Goal: Find specific page/section: Locate a particular part of the current website

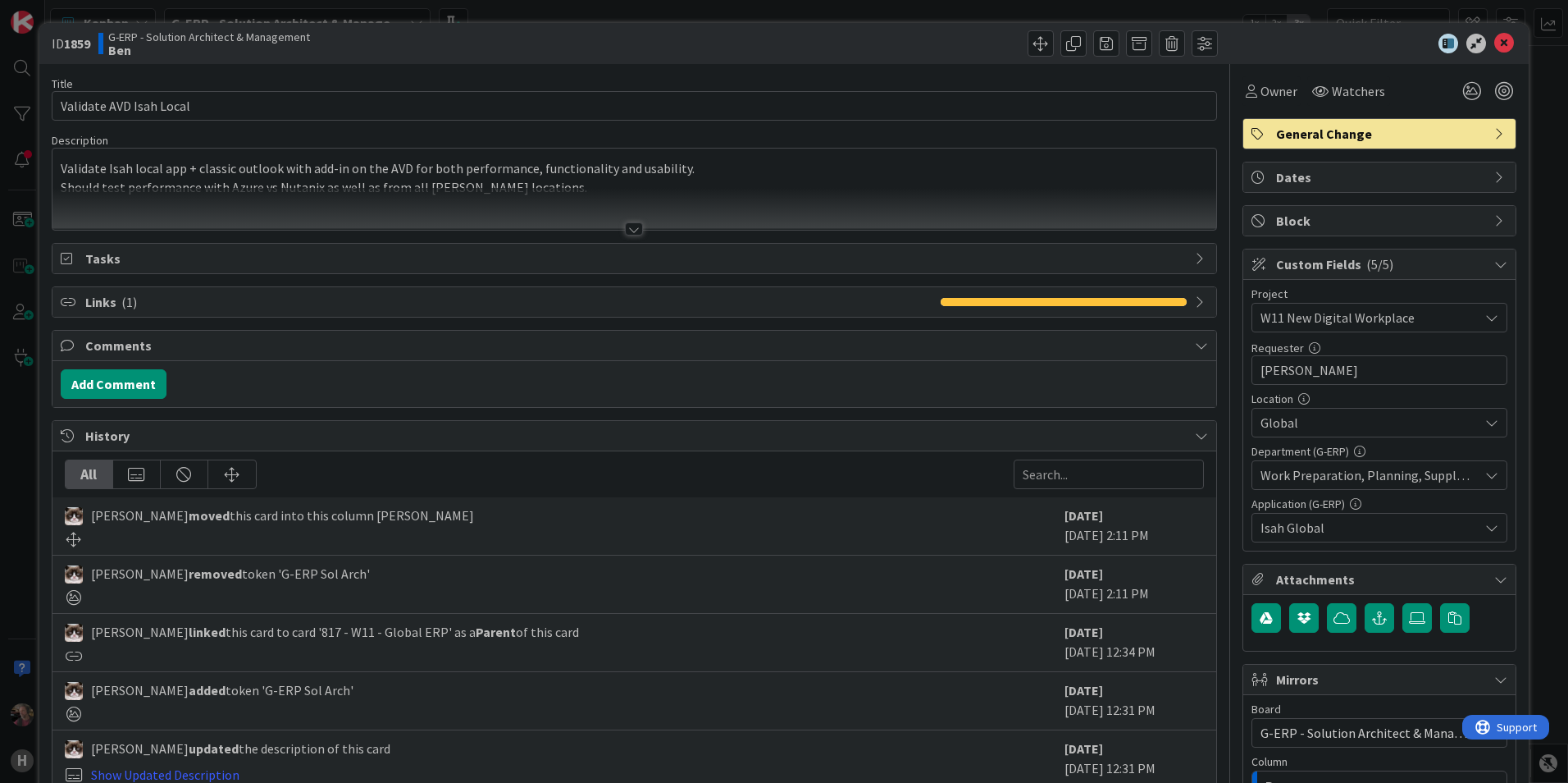
click at [507, 219] on div at bounding box center [633, 229] width 18 height 13
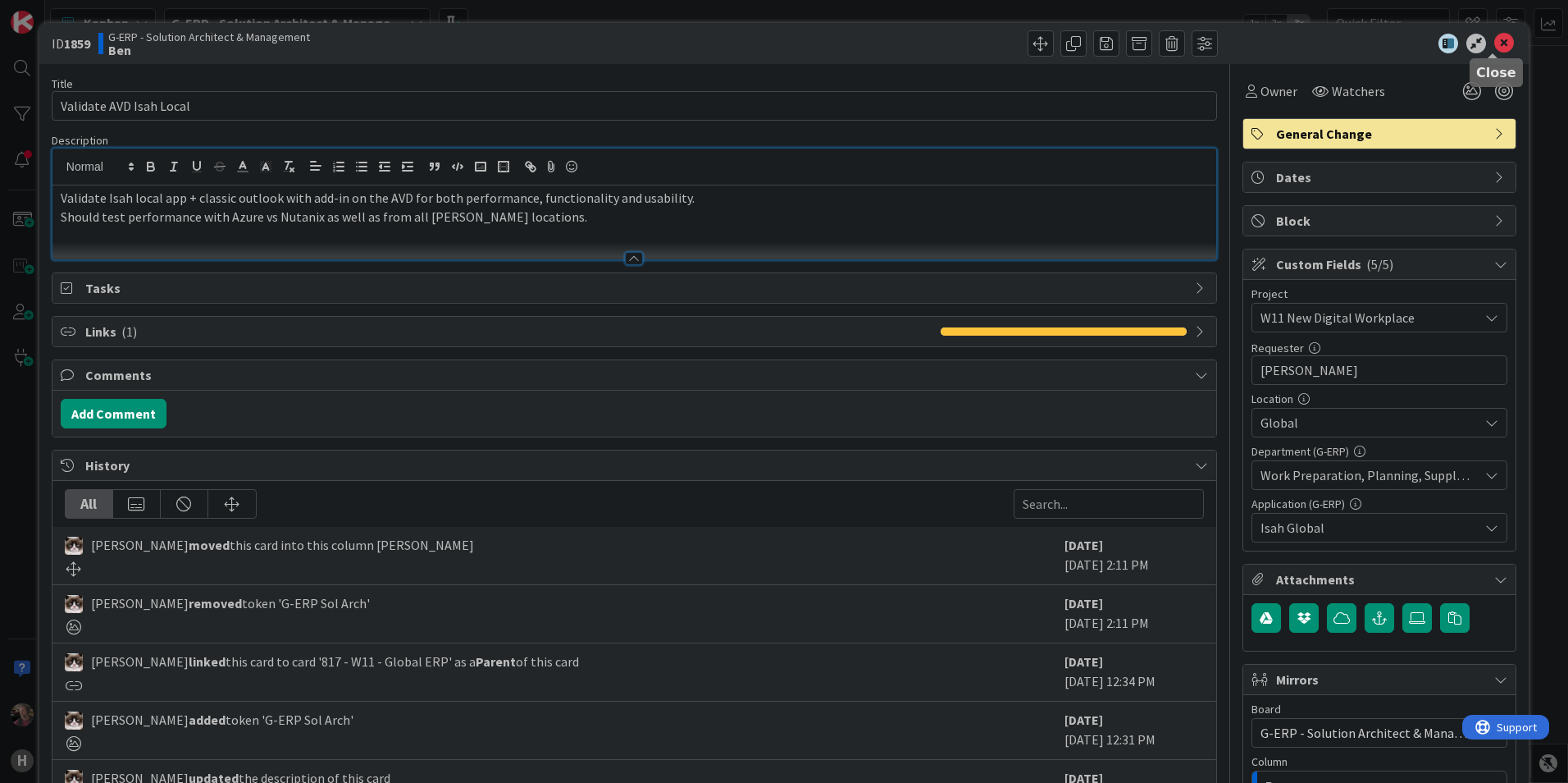
click at [507, 46] on icon at bounding box center [1504, 43] width 20 height 20
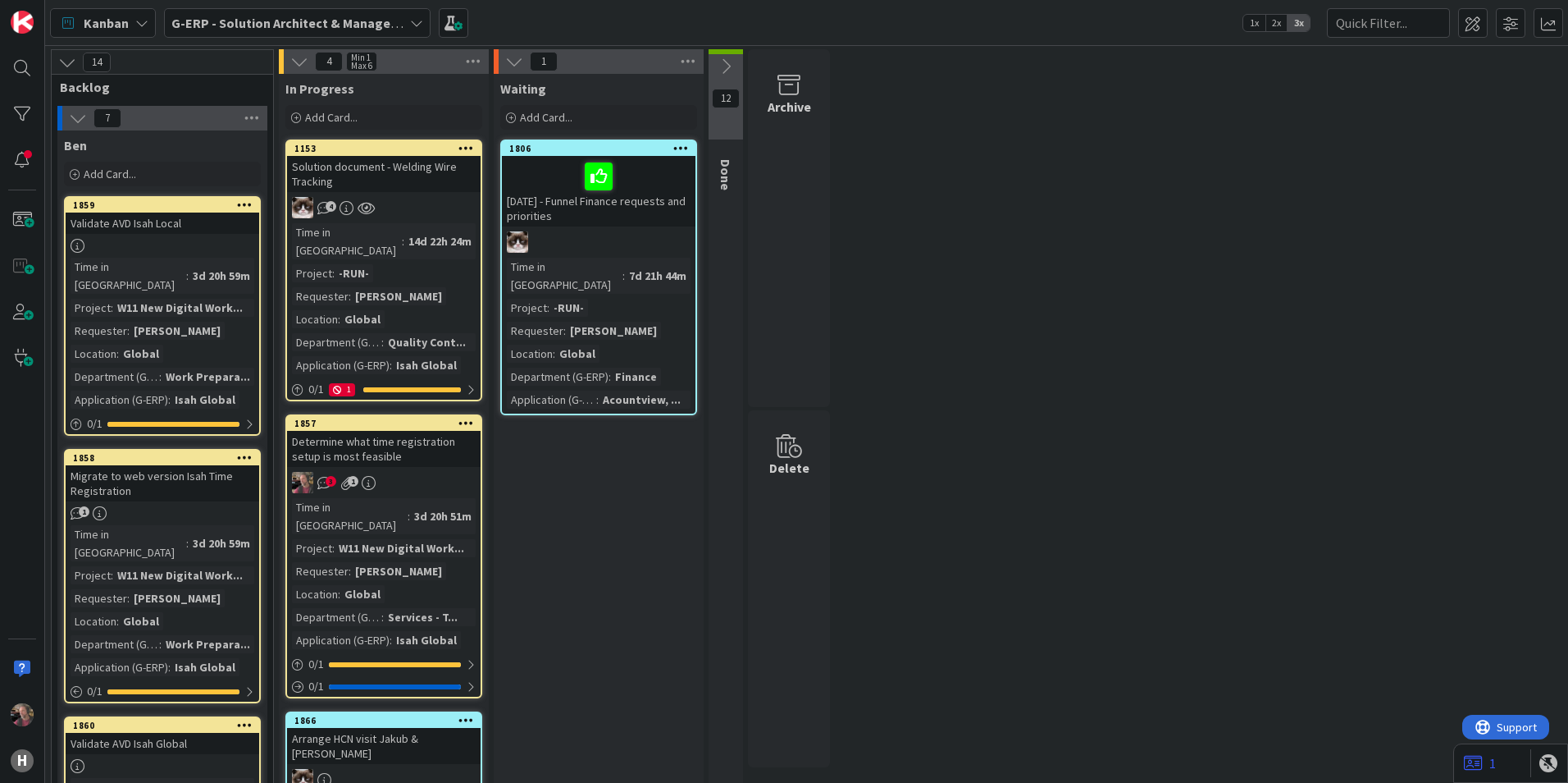
click at [393, 219] on div "Determine what time registration setup is most feasible" at bounding box center [383, 448] width 193 height 36
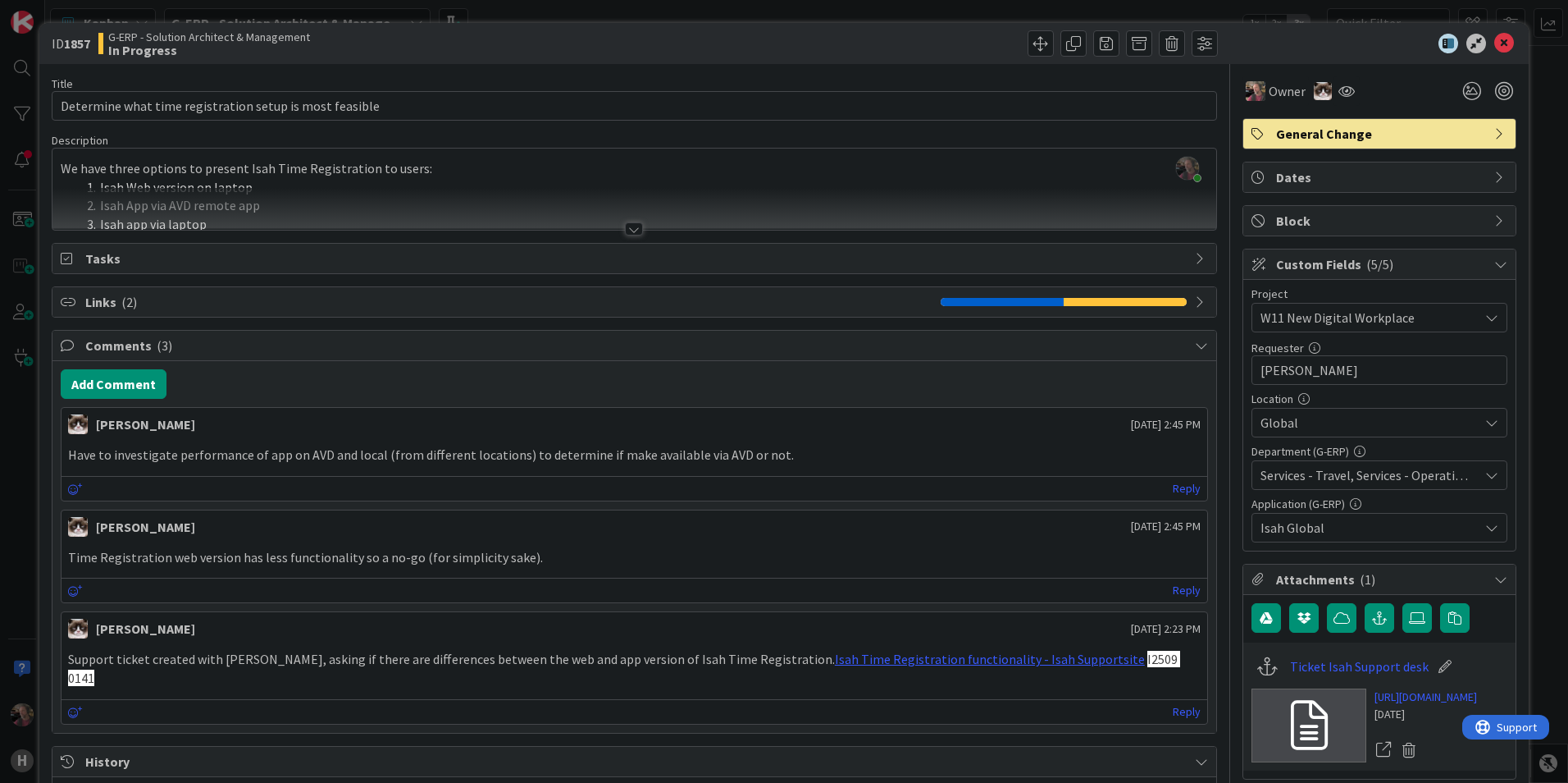
click at [507, 219] on div at bounding box center [633, 229] width 18 height 13
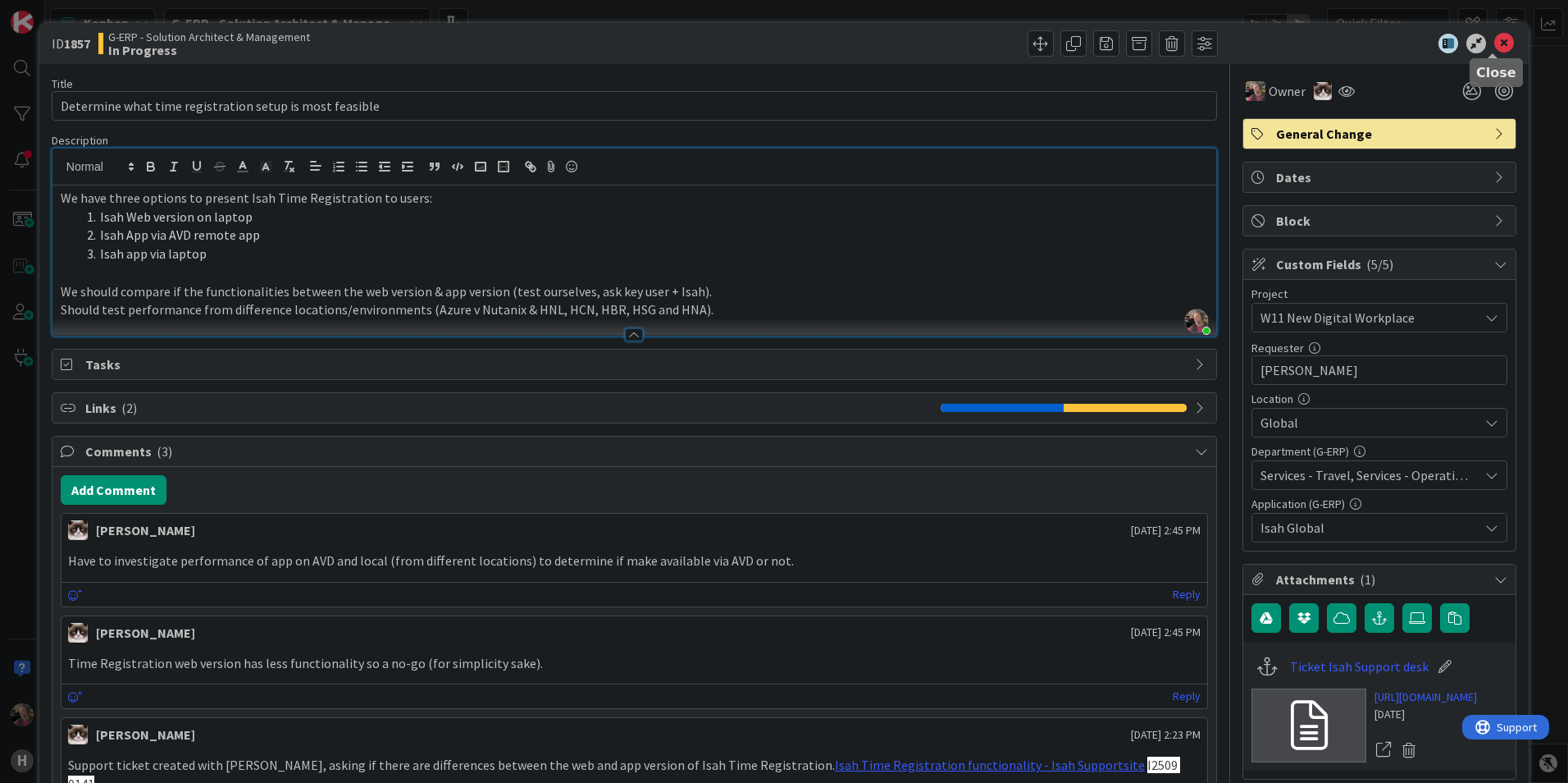
click at [507, 44] on icon at bounding box center [1504, 43] width 20 height 20
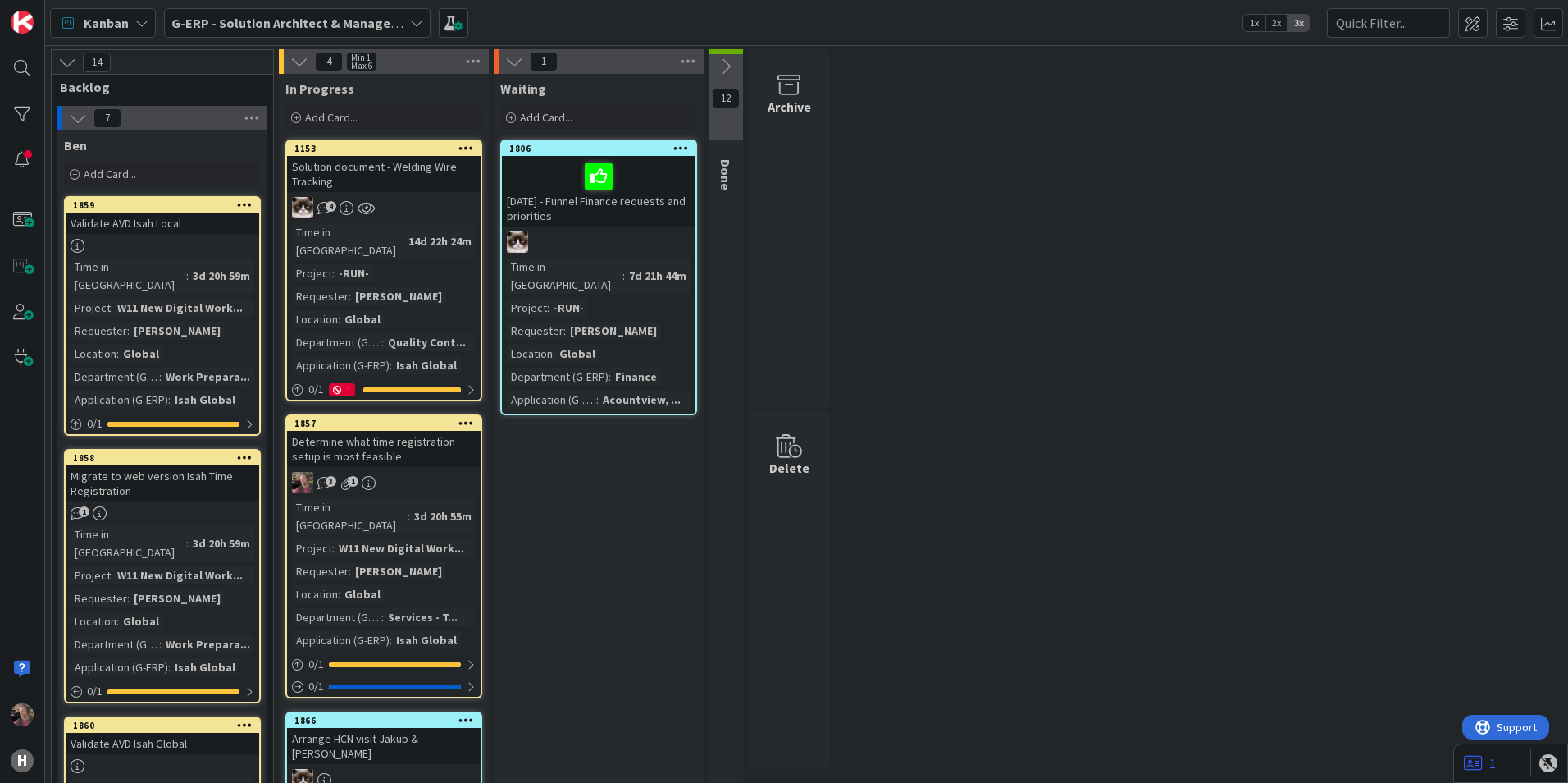
click at [382, 219] on div "Determine what time registration setup is most feasible" at bounding box center [383, 448] width 193 height 36
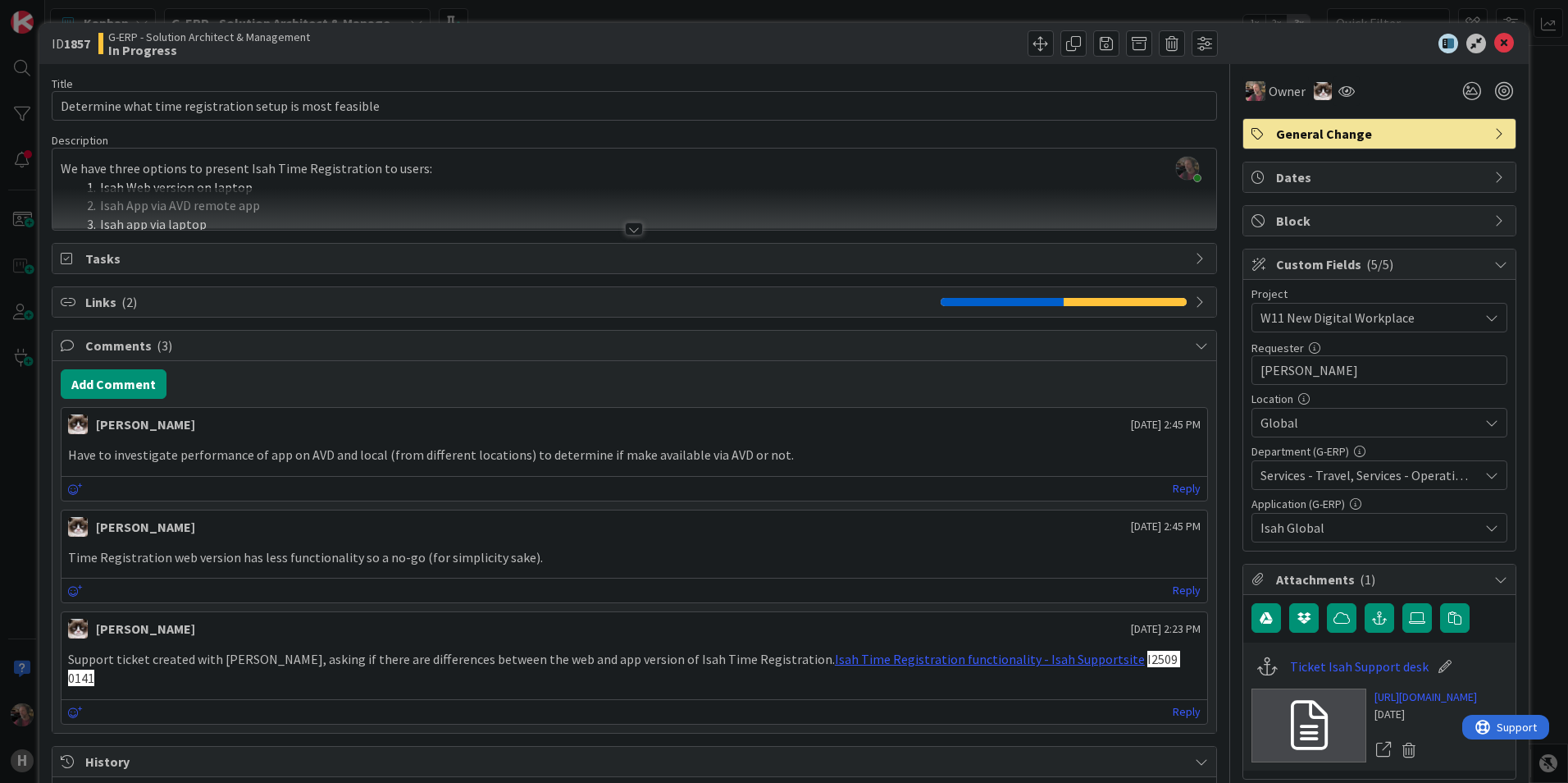
click at [507, 219] on div at bounding box center [633, 229] width 18 height 13
